Goal: Task Accomplishment & Management: Use online tool/utility

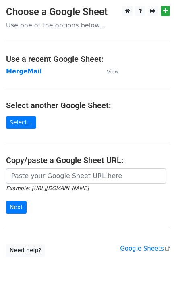
click at [28, 74] on strong "MergeMail" at bounding box center [24, 71] width 36 height 7
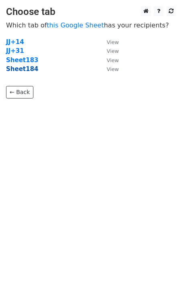
click at [22, 69] on strong "Sheet184" at bounding box center [22, 68] width 32 height 7
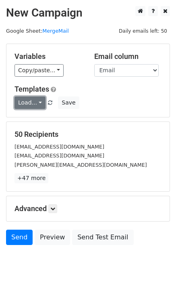
click at [22, 101] on link "Load..." at bounding box center [30, 102] width 31 height 13
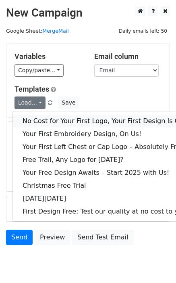
click at [52, 121] on link "No Cost for Your First Logo, Your First Design Is On Us!" at bounding box center [110, 121] width 194 height 13
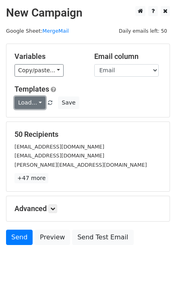
click at [28, 103] on link "Load..." at bounding box center [30, 102] width 31 height 13
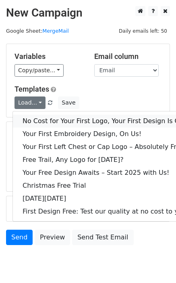
click at [42, 119] on link "No Cost for Your First Logo, Your First Design Is On Us!" at bounding box center [110, 121] width 194 height 13
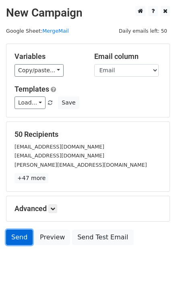
click at [21, 240] on link "Send" at bounding box center [19, 237] width 27 height 15
